Goal: Transaction & Acquisition: Purchase product/service

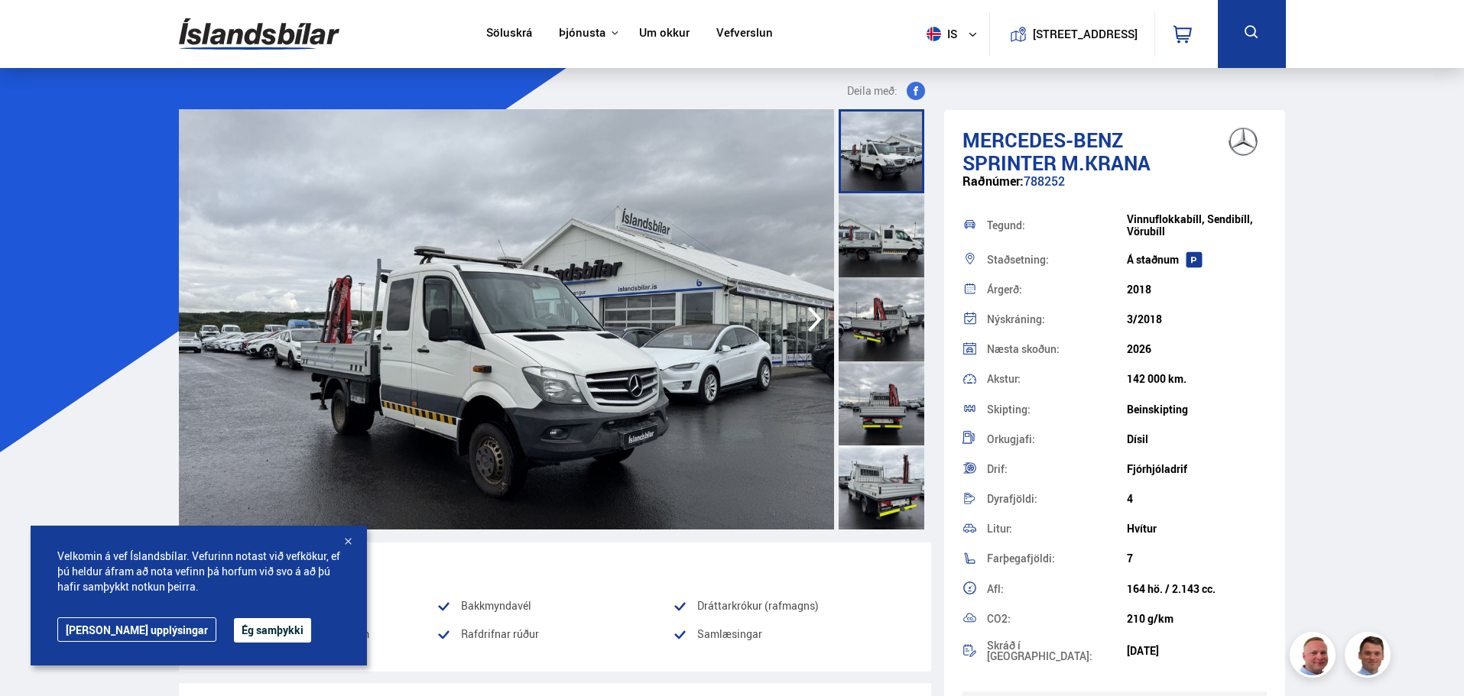
click at [879, 415] on div at bounding box center [881, 404] width 86 height 84
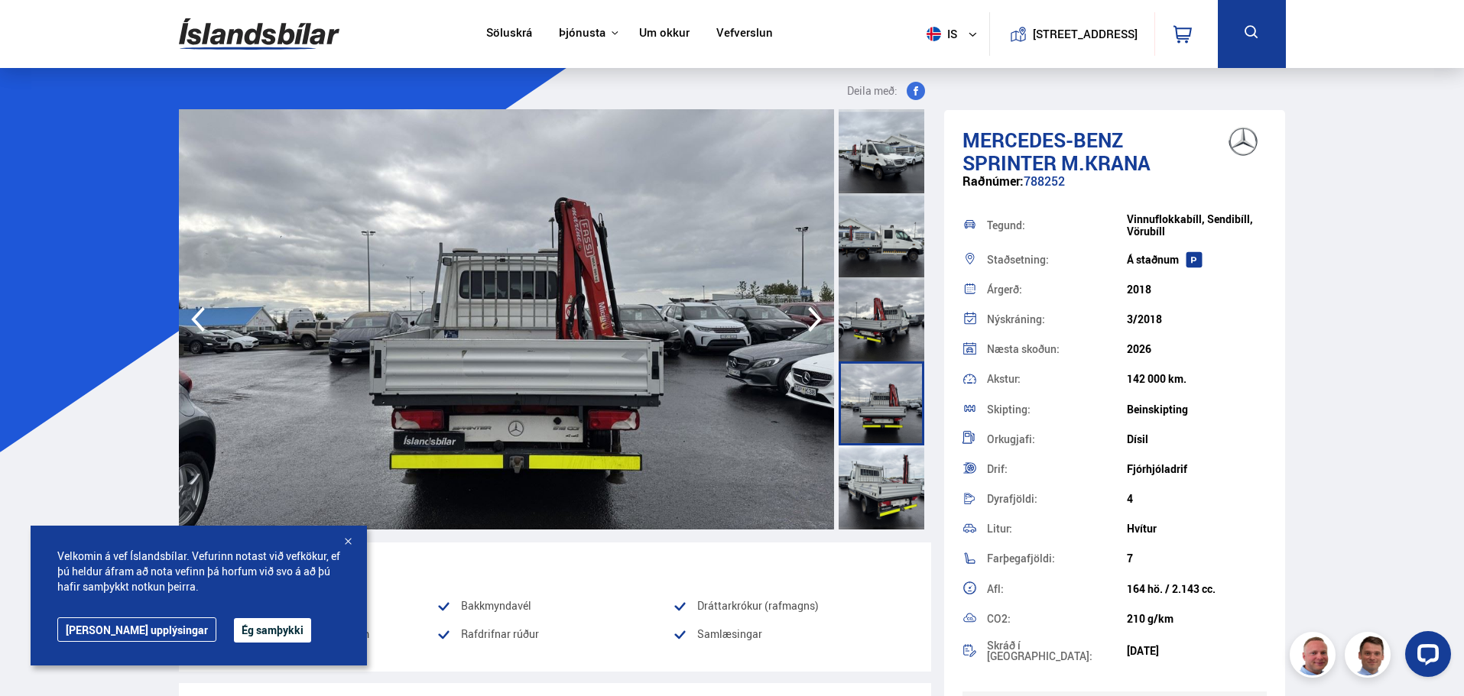
click at [890, 340] on div at bounding box center [881, 319] width 86 height 84
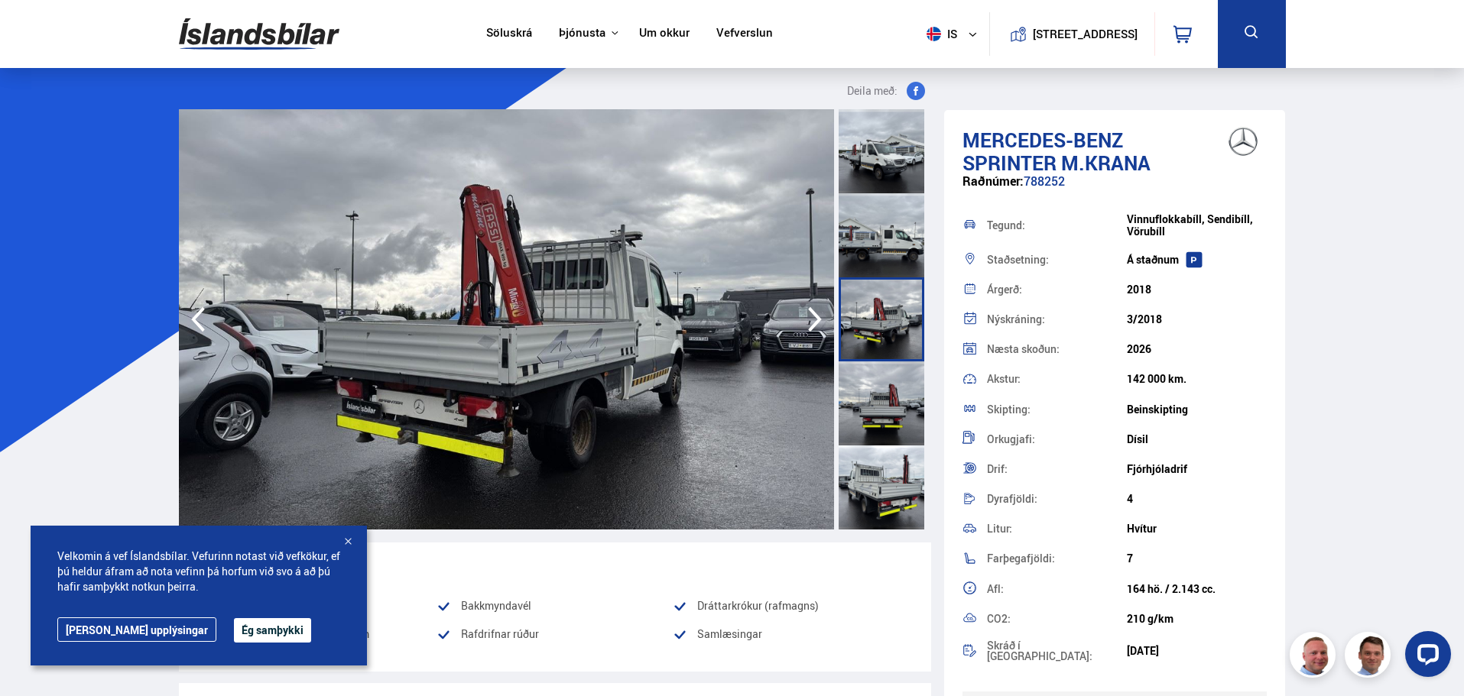
click at [867, 248] on div at bounding box center [881, 235] width 86 height 84
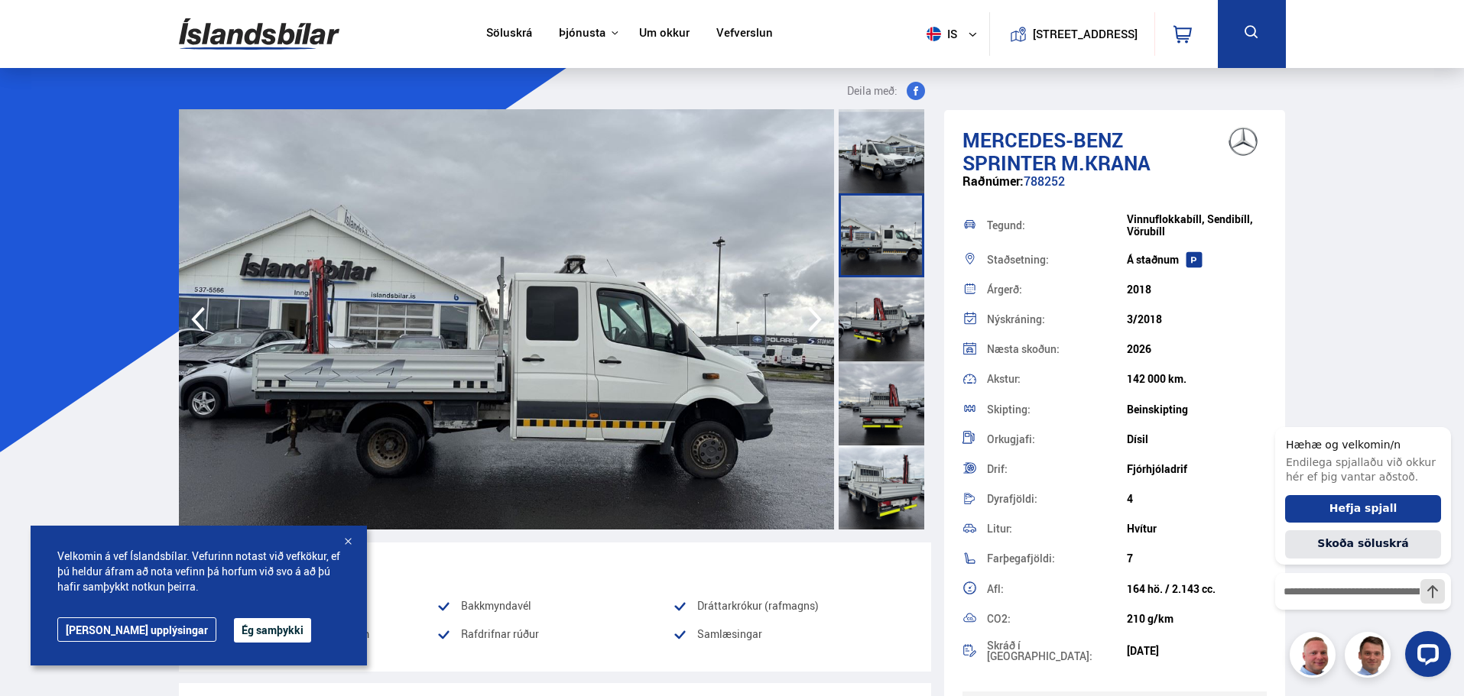
click at [880, 469] on div at bounding box center [881, 488] width 86 height 84
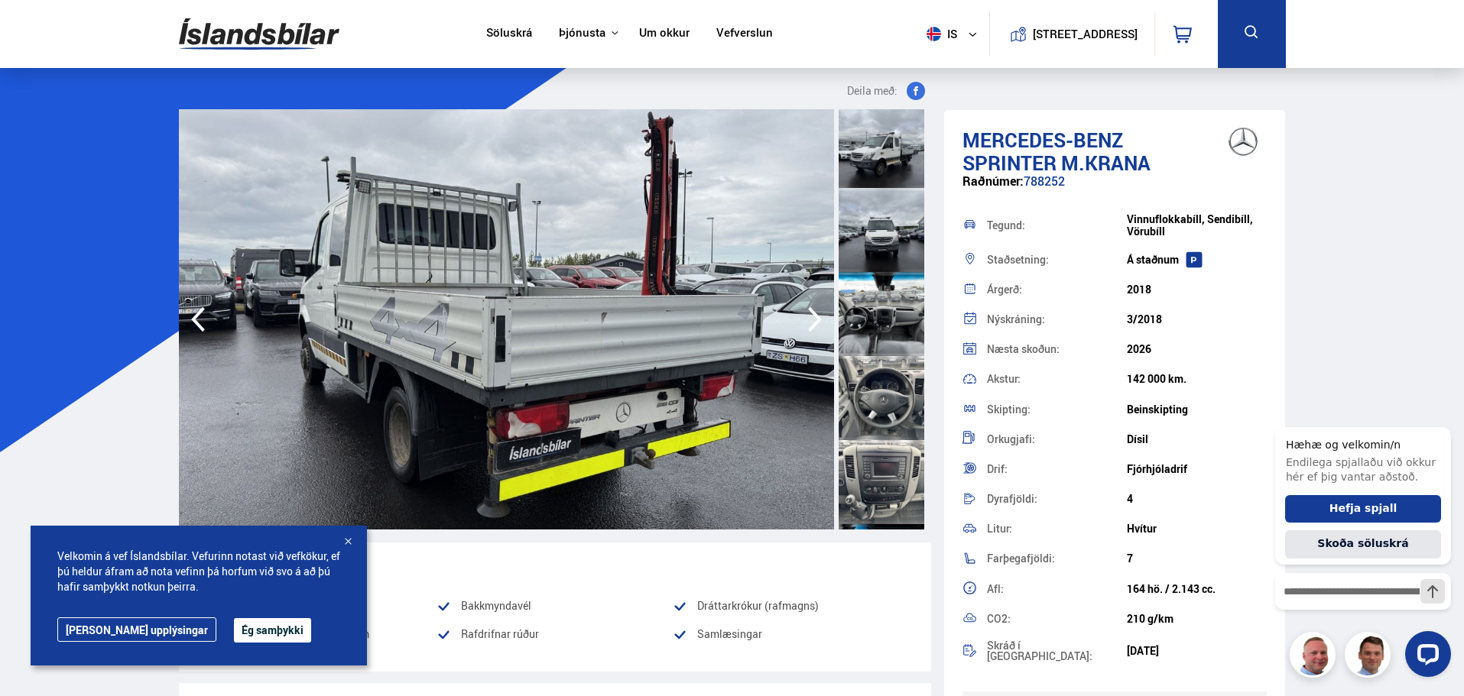
scroll to position [407, 0]
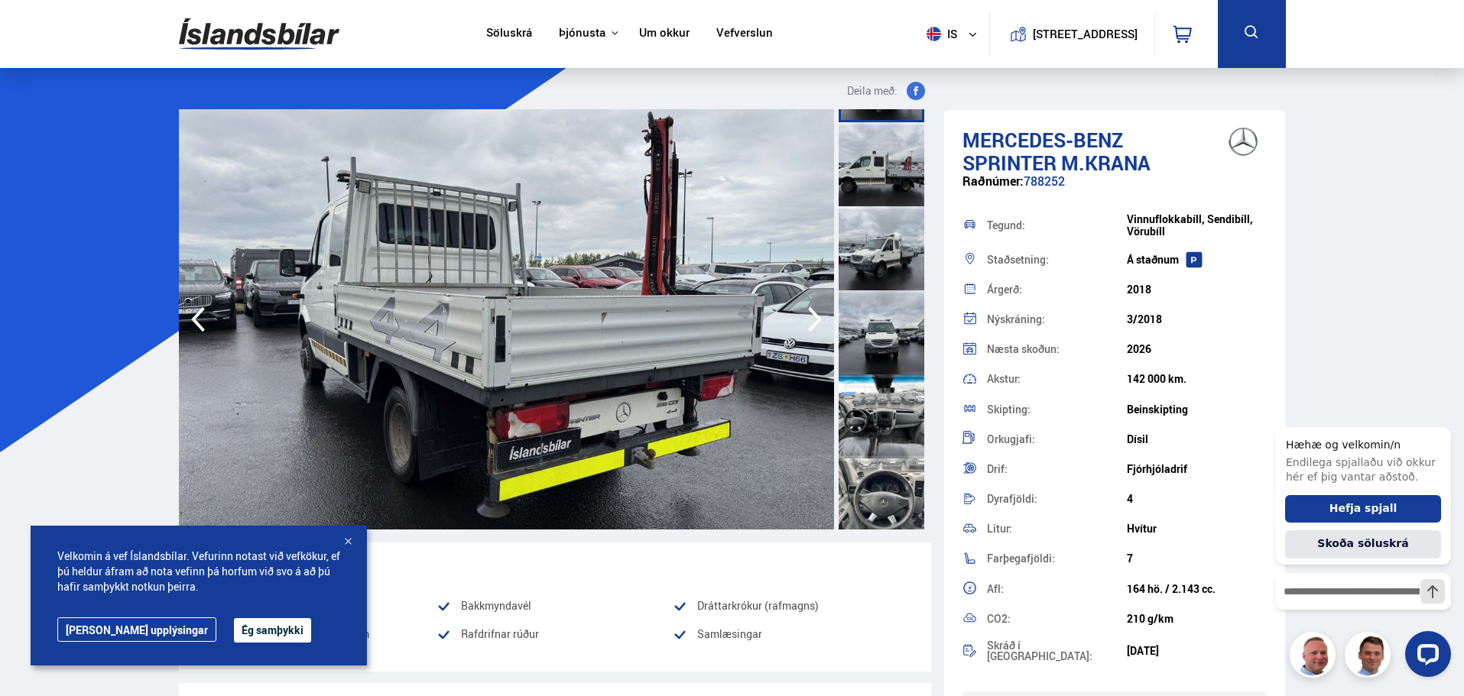
click at [867, 412] on div at bounding box center [881, 417] width 86 height 84
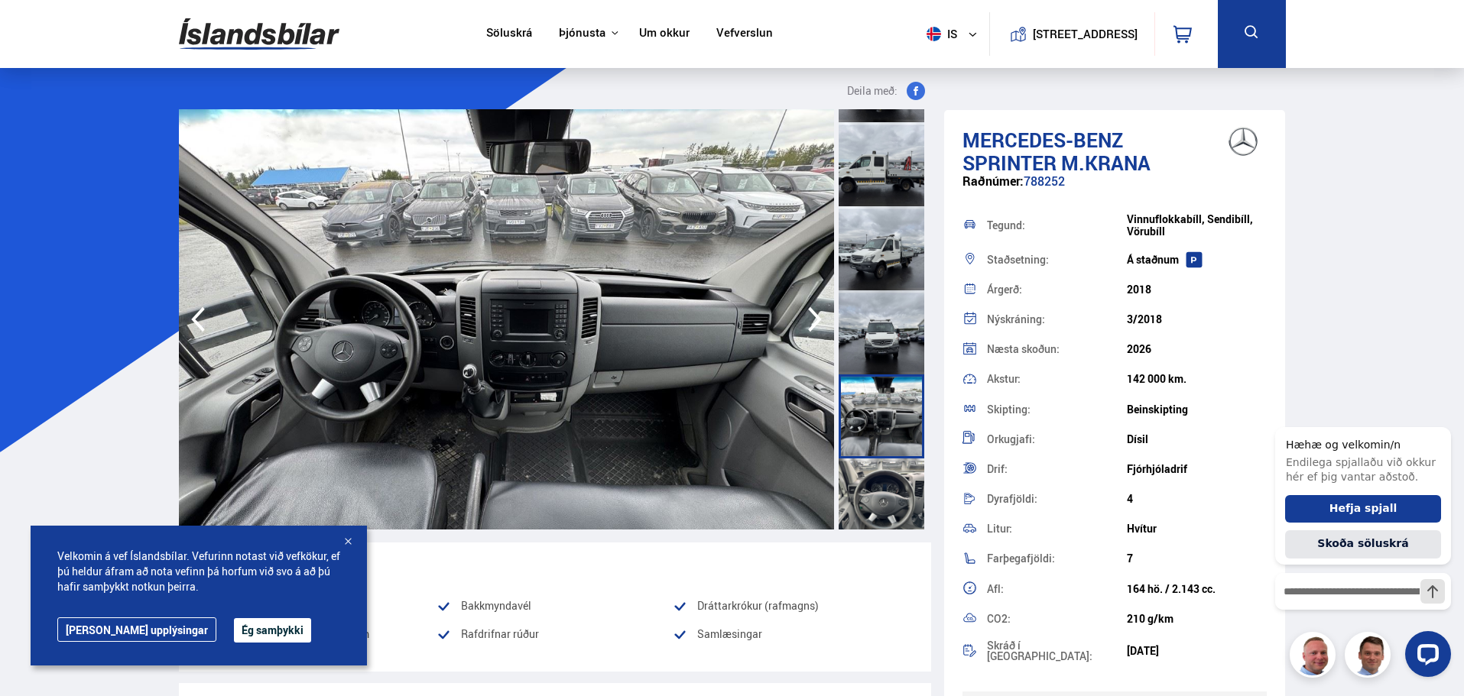
scroll to position [510, 0]
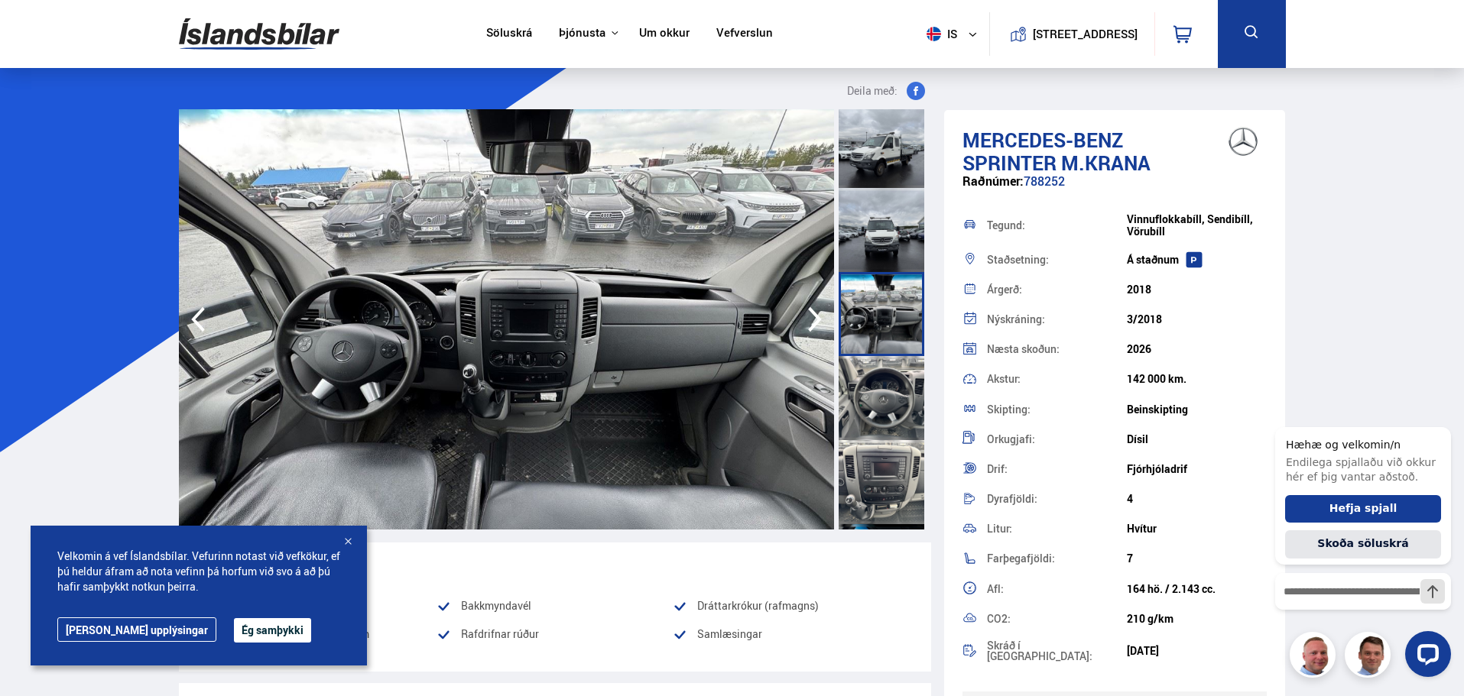
click at [874, 451] on div at bounding box center [881, 482] width 86 height 84
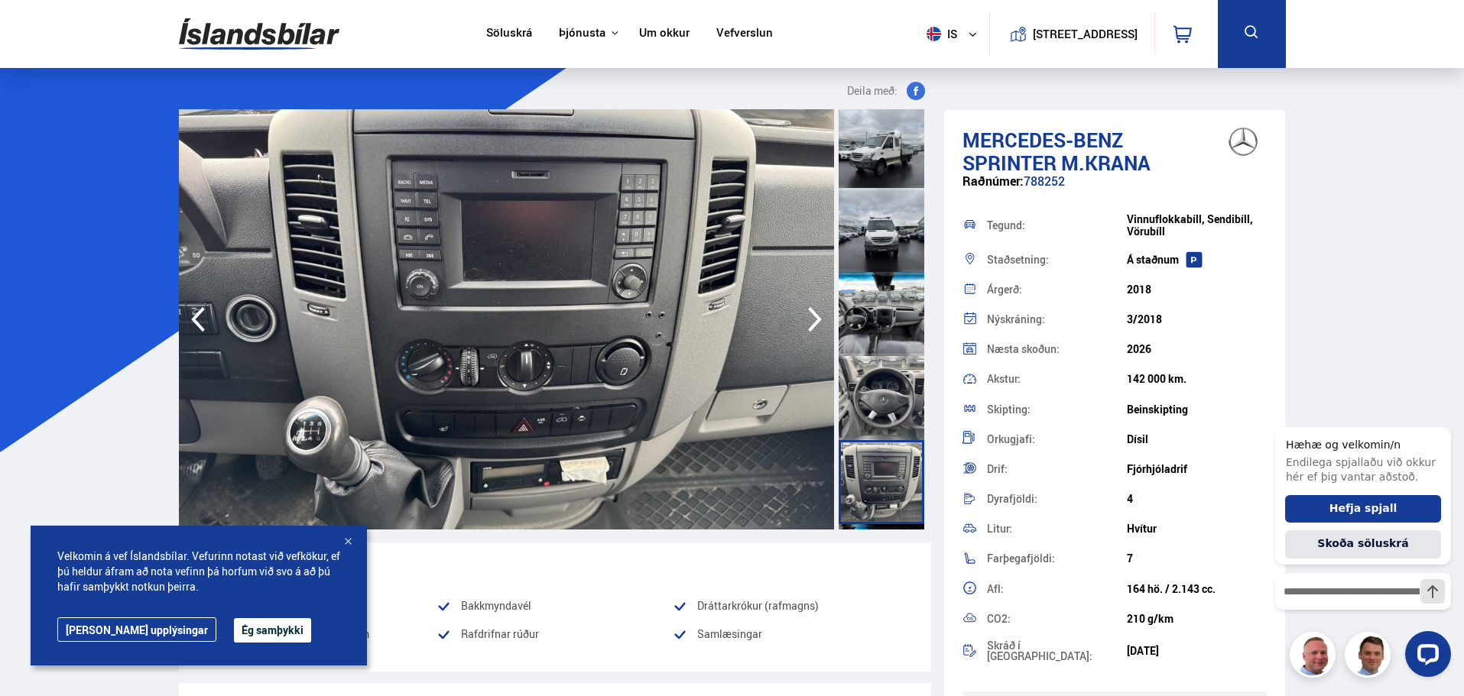
click at [873, 401] on div at bounding box center [881, 398] width 86 height 84
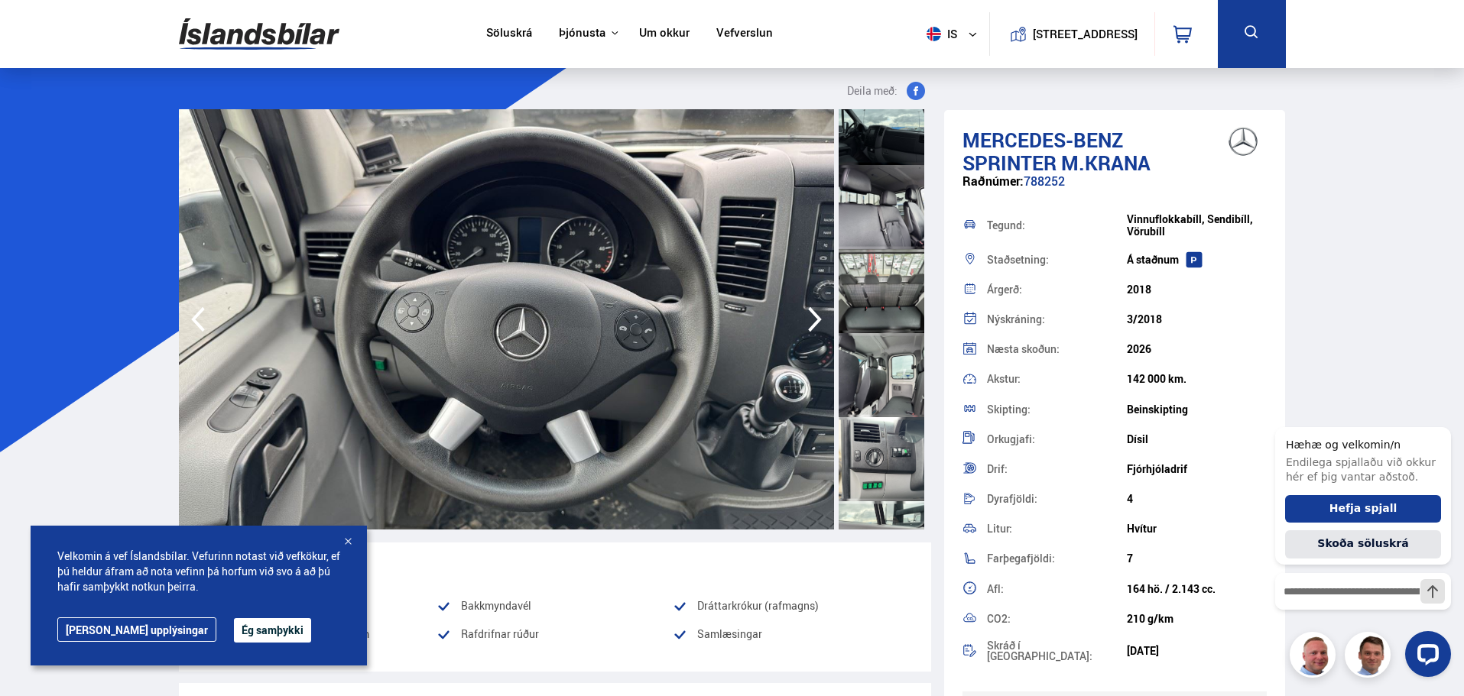
scroll to position [1223, 0]
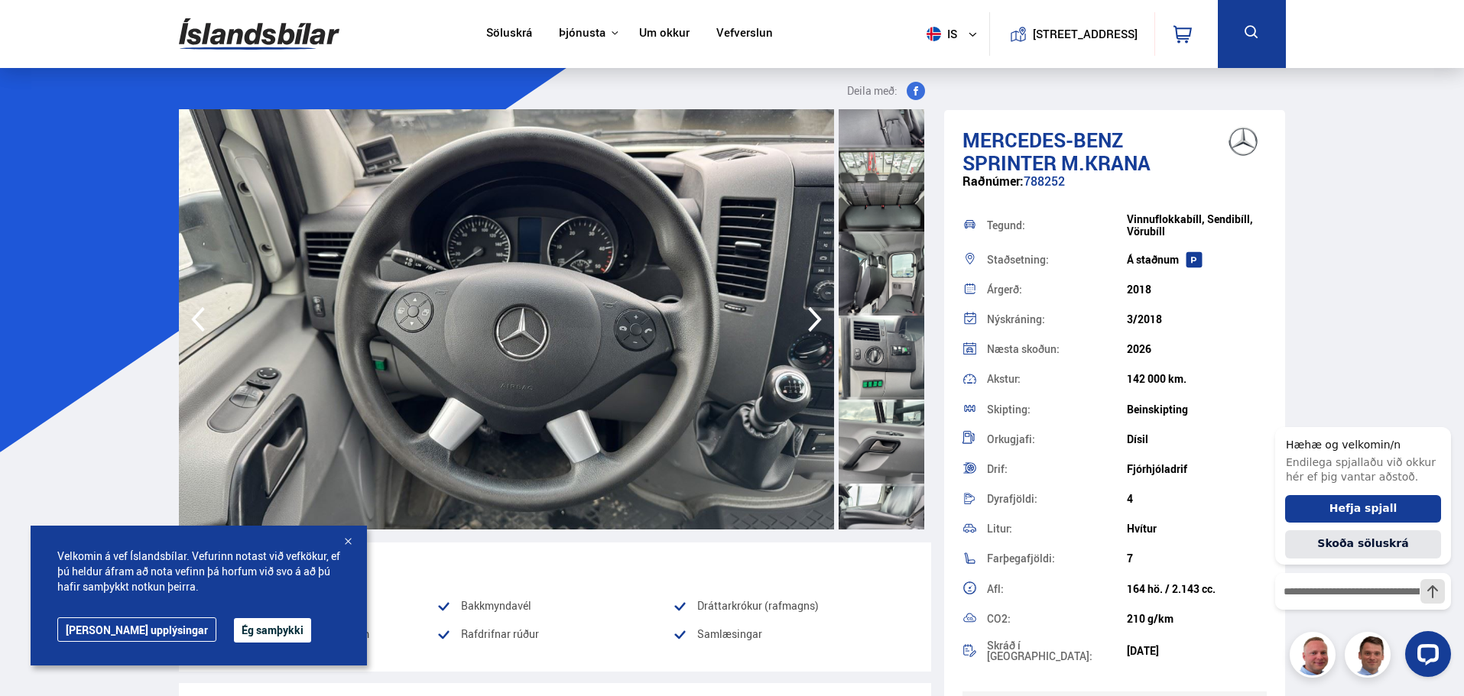
click at [874, 371] on div at bounding box center [881, 358] width 86 height 84
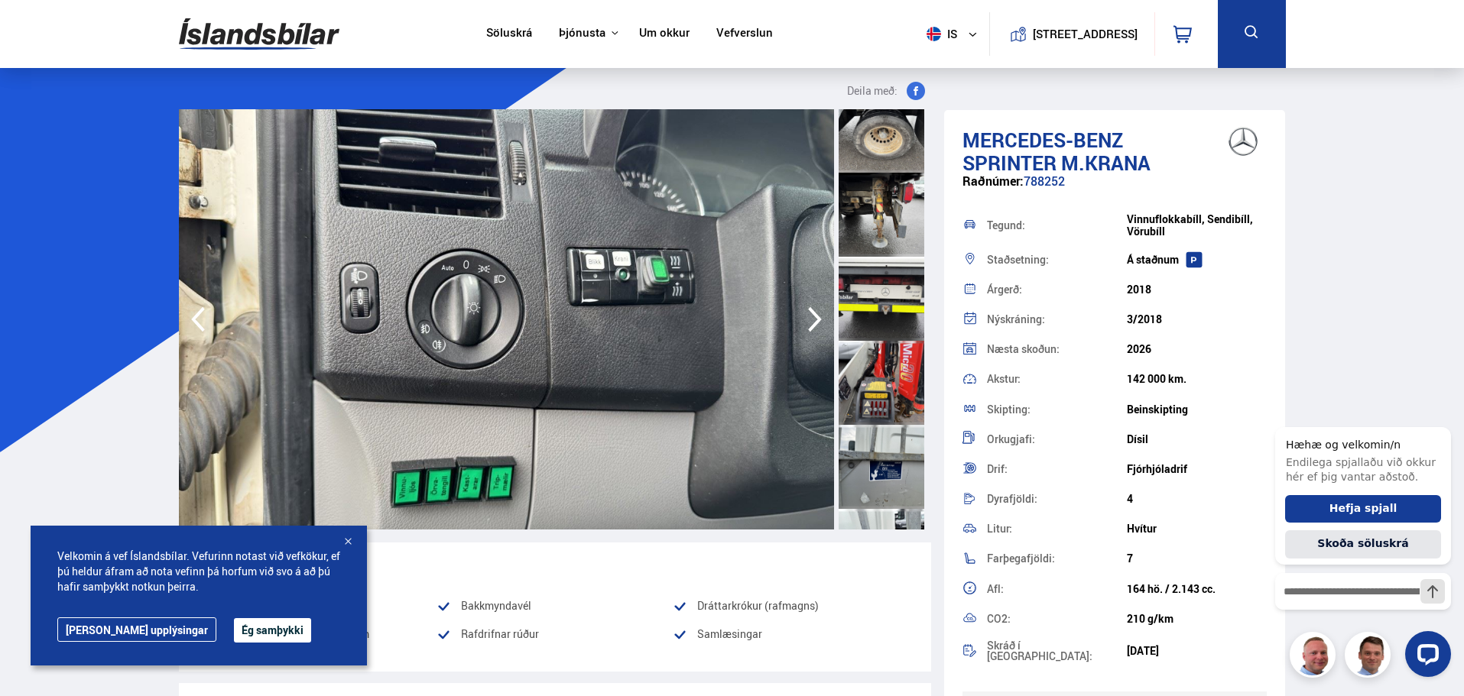
scroll to position [2102, 0]
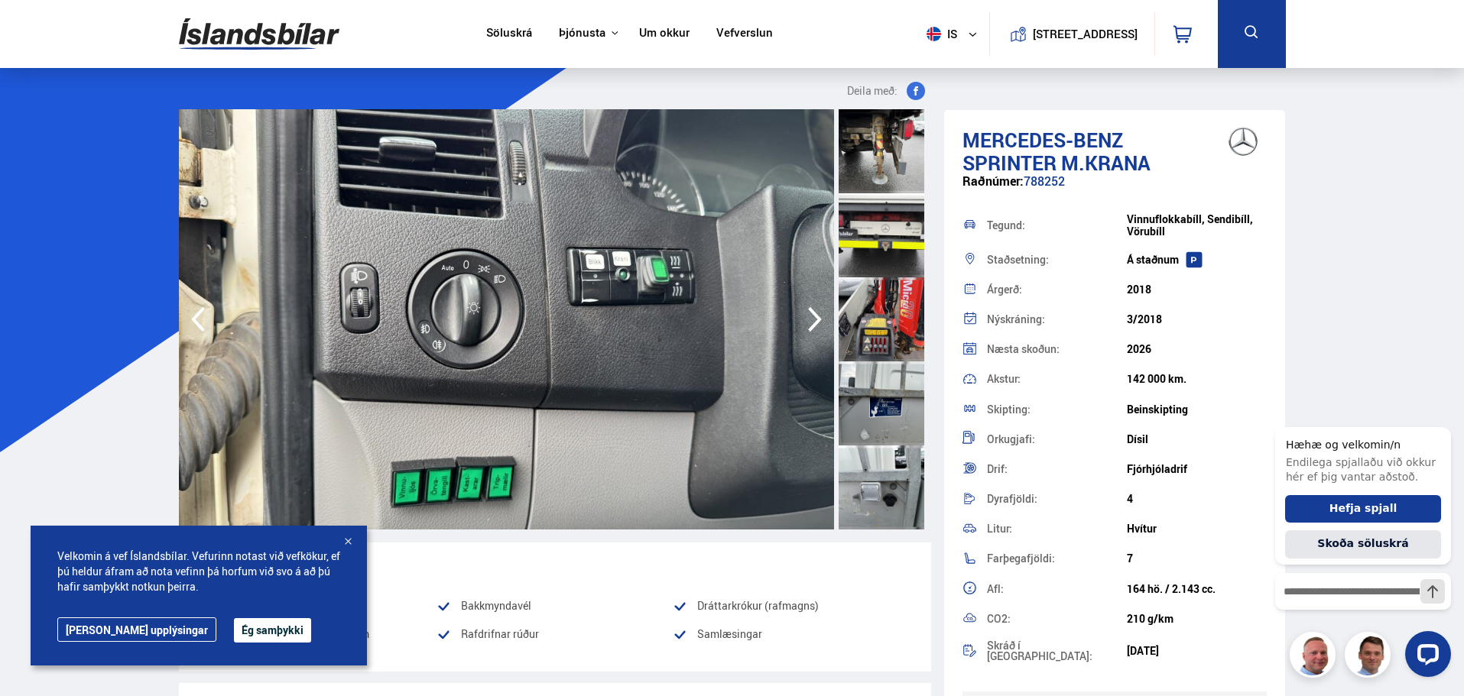
click at [877, 476] on div at bounding box center [881, 488] width 86 height 84
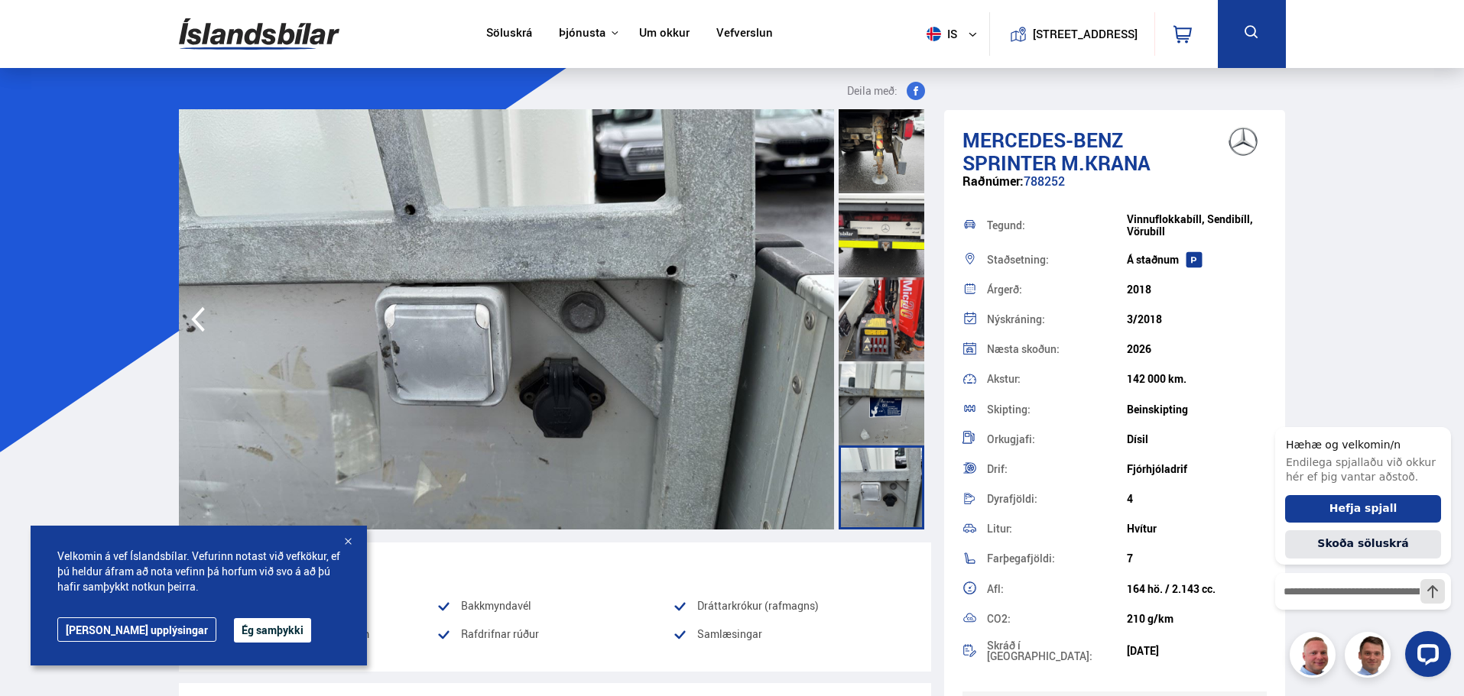
click at [881, 403] on div at bounding box center [881, 404] width 86 height 84
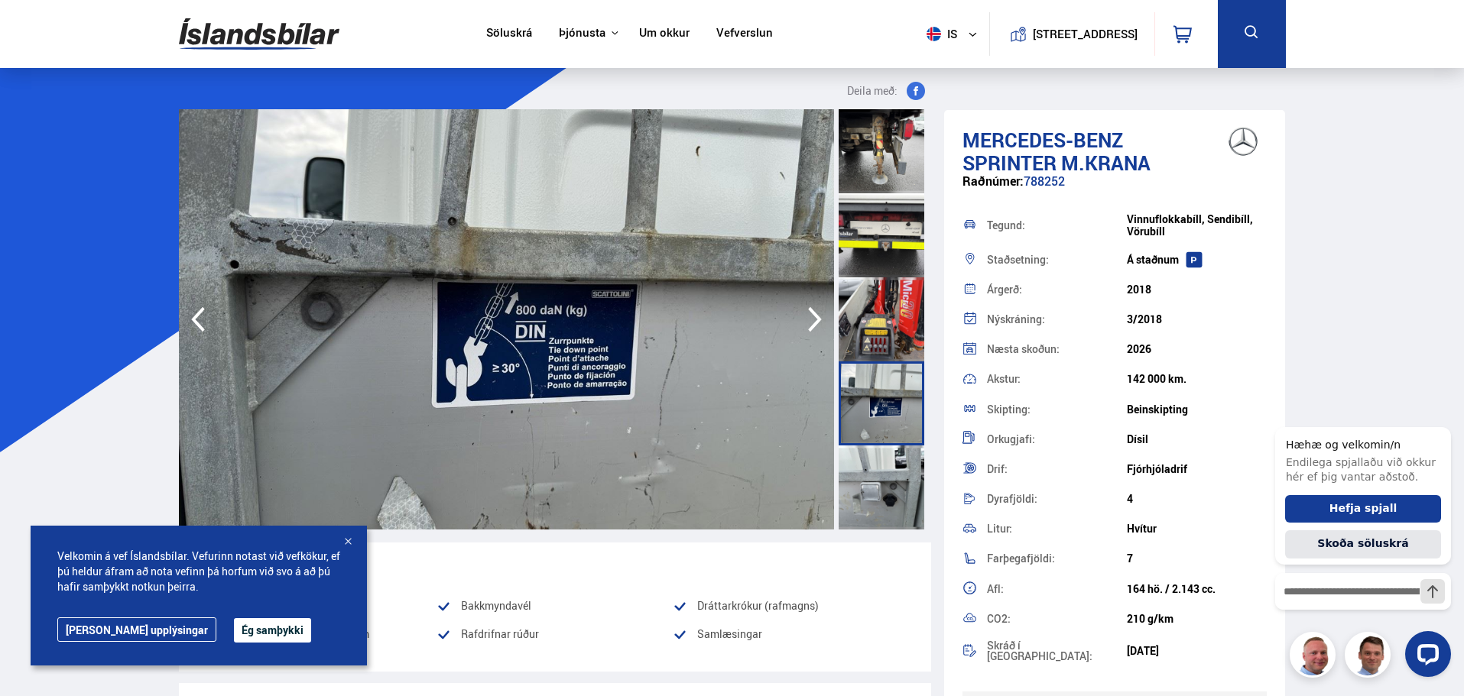
click at [874, 341] on div at bounding box center [881, 319] width 86 height 84
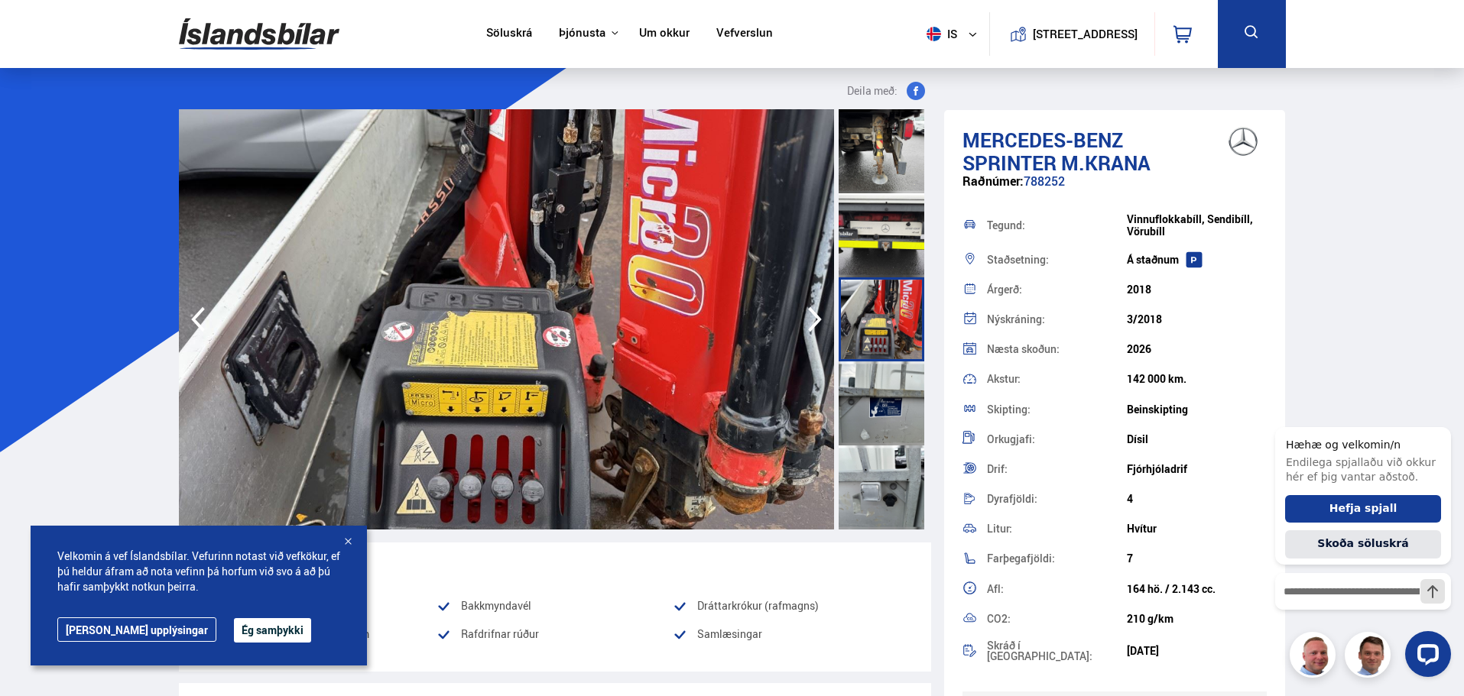
click at [879, 281] on div at bounding box center [881, 319] width 86 height 84
click at [876, 248] on div at bounding box center [881, 235] width 86 height 84
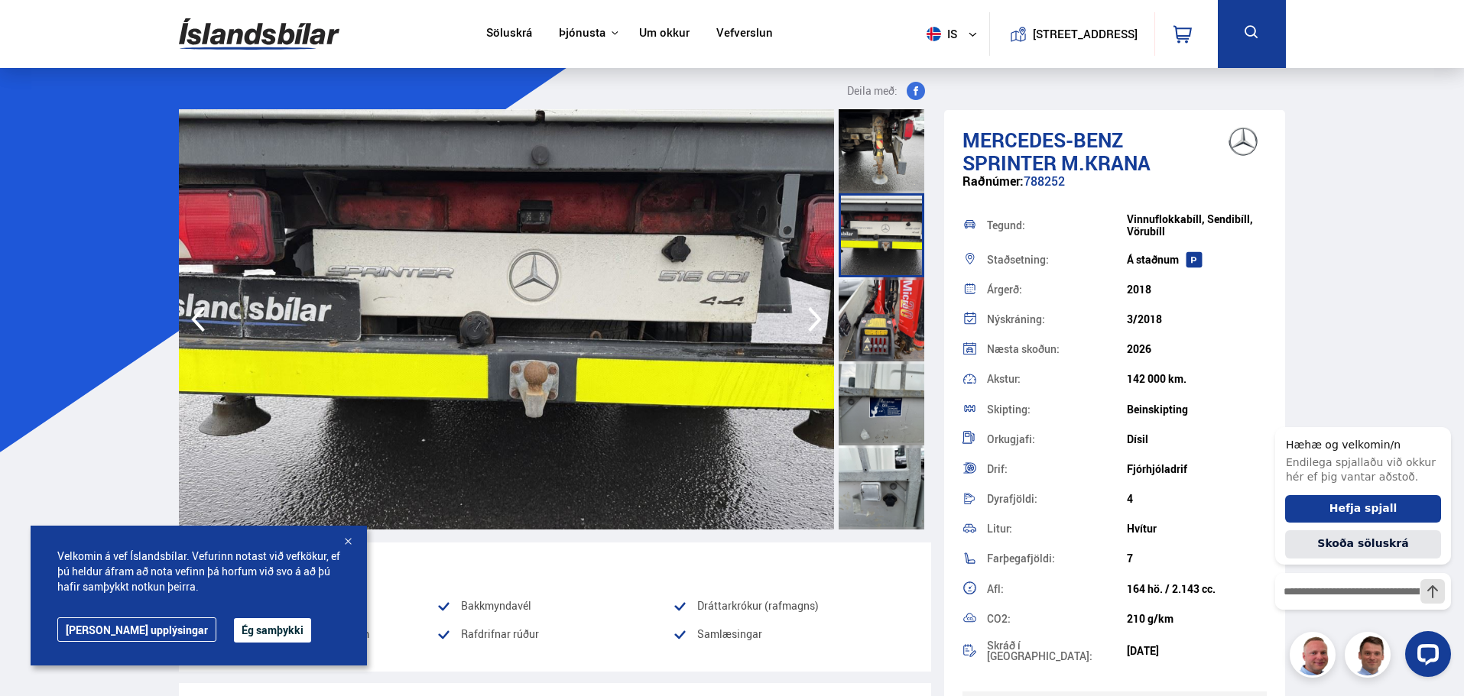
click at [877, 207] on div at bounding box center [881, 235] width 86 height 84
click at [874, 162] on div at bounding box center [881, 151] width 86 height 84
